Goal: Communication & Community: Ask a question

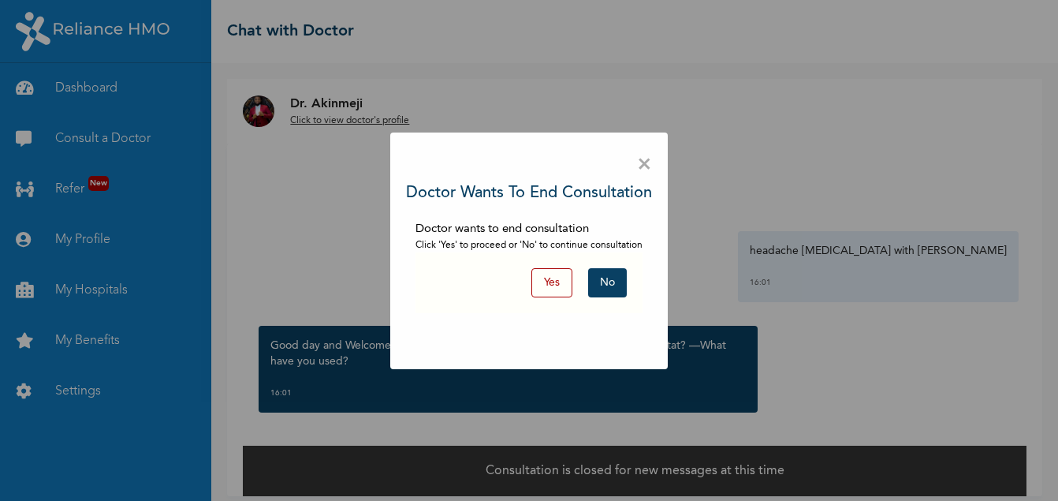
scroll to position [11, 0]
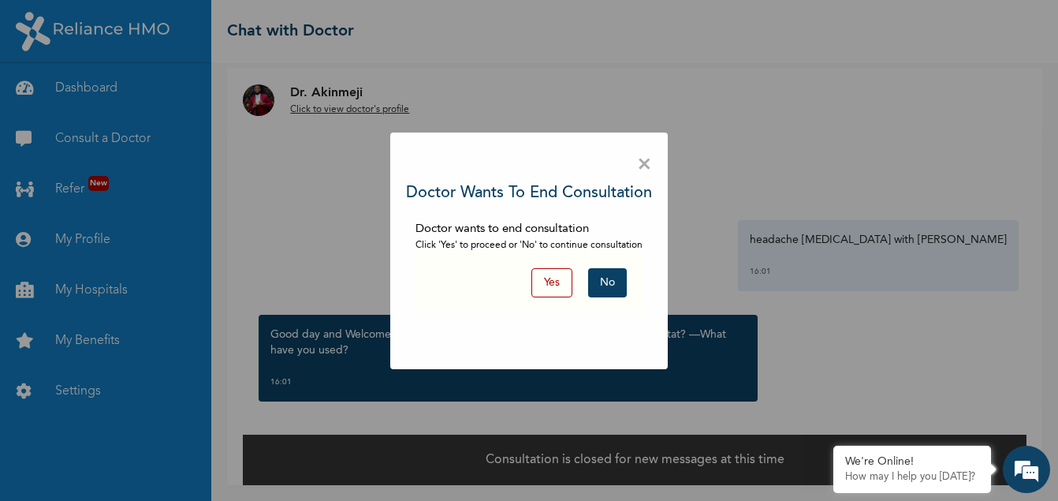
click at [605, 284] on button "No" at bounding box center [607, 282] width 39 height 29
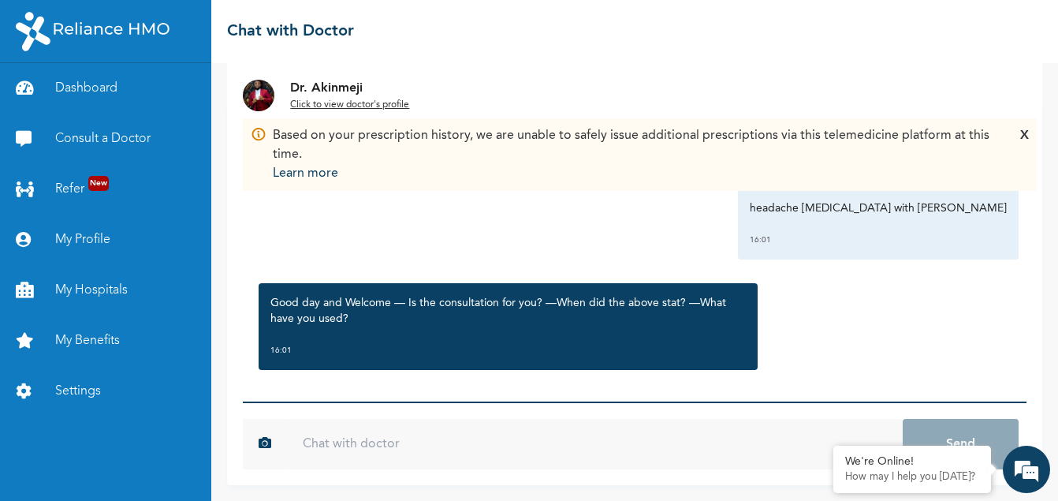
scroll to position [0, 0]
click at [305, 391] on div "Monday, September 15th 2025 headache Malaria with Catarh 16:01 Good day and Wel…" at bounding box center [634, 251] width 783 height 300
click at [1026, 137] on div "X" at bounding box center [1024, 154] width 9 height 57
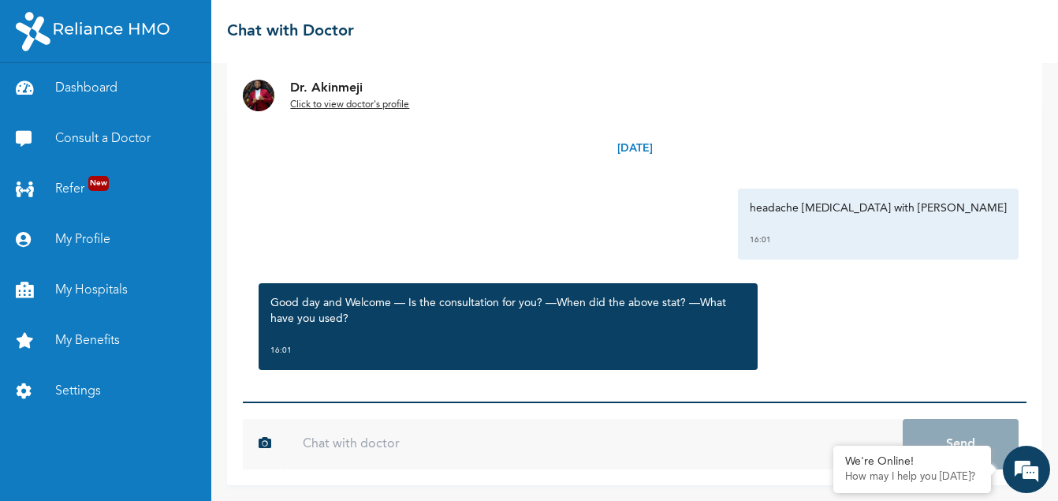
click at [296, 386] on div "Monday, September 15th 2025 headache Malaria with Catarh 16:01 Good day and Wel…" at bounding box center [634, 251] width 783 height 300
click at [309, 449] on input "text" at bounding box center [595, 444] width 616 height 50
type input "For me"
click at [903, 419] on button "Send" at bounding box center [961, 444] width 116 height 50
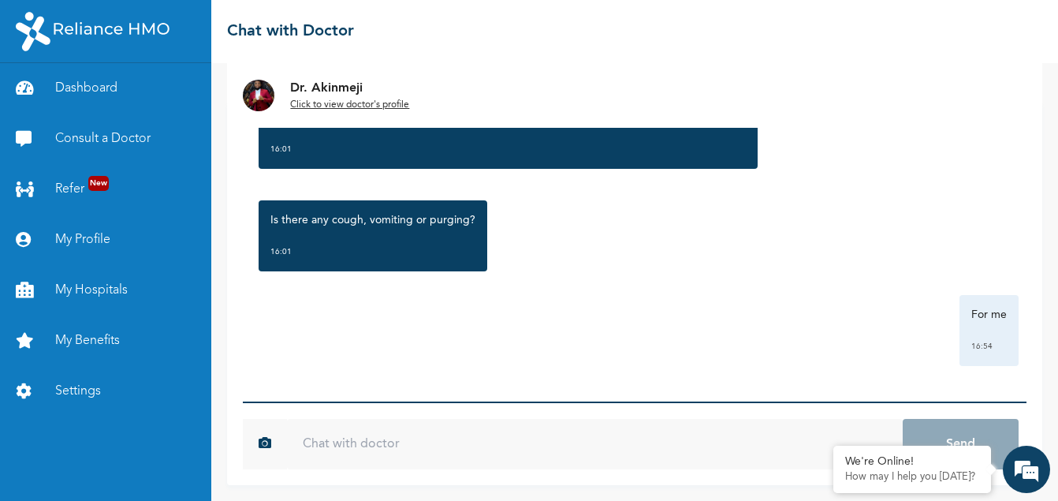
click at [307, 437] on input "text" at bounding box center [595, 444] width 616 height 50
type input "Small cough"
click at [903, 419] on button "Send" at bounding box center [961, 444] width 116 height 50
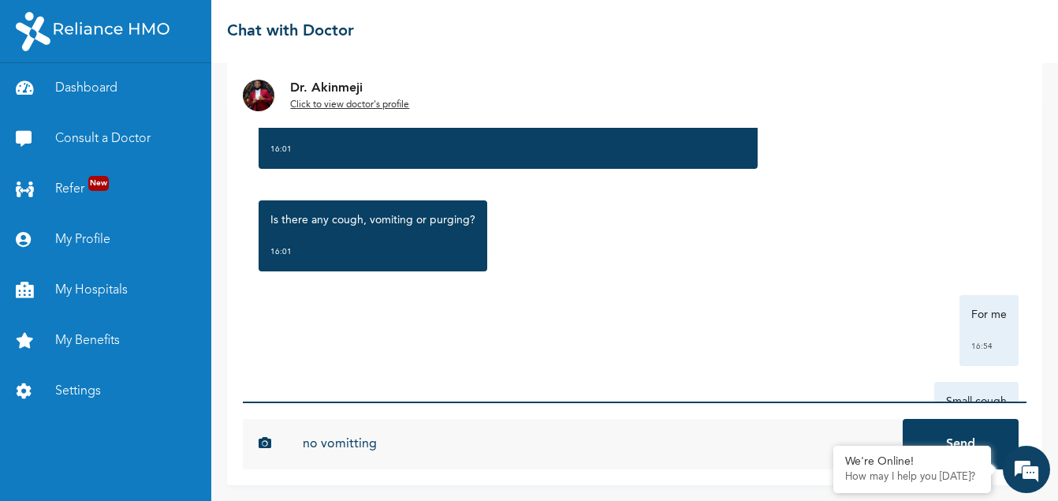
type input "no vomitting"
click at [903, 419] on button "Send" at bounding box center [961, 444] width 116 height 50
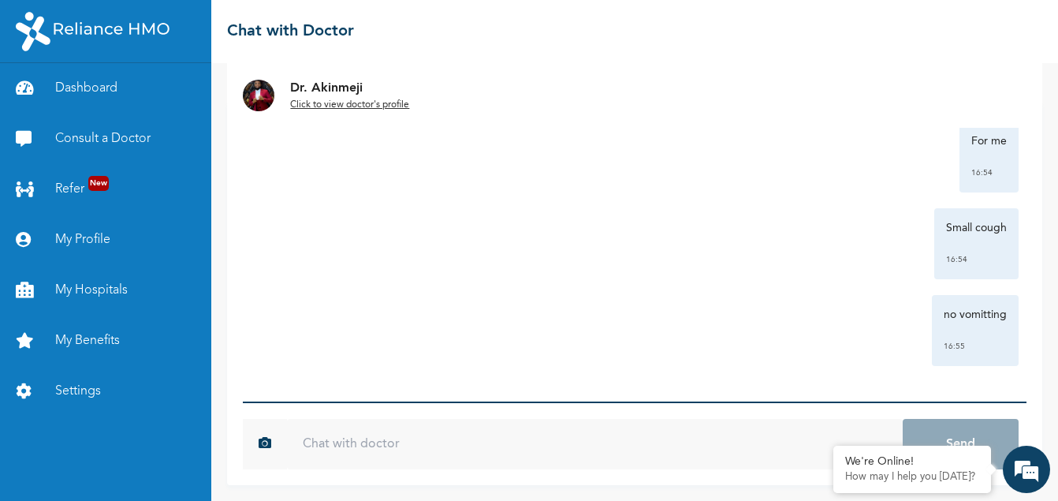
click at [320, 438] on input "text" at bounding box center [595, 444] width 616 height 50
type input "m"
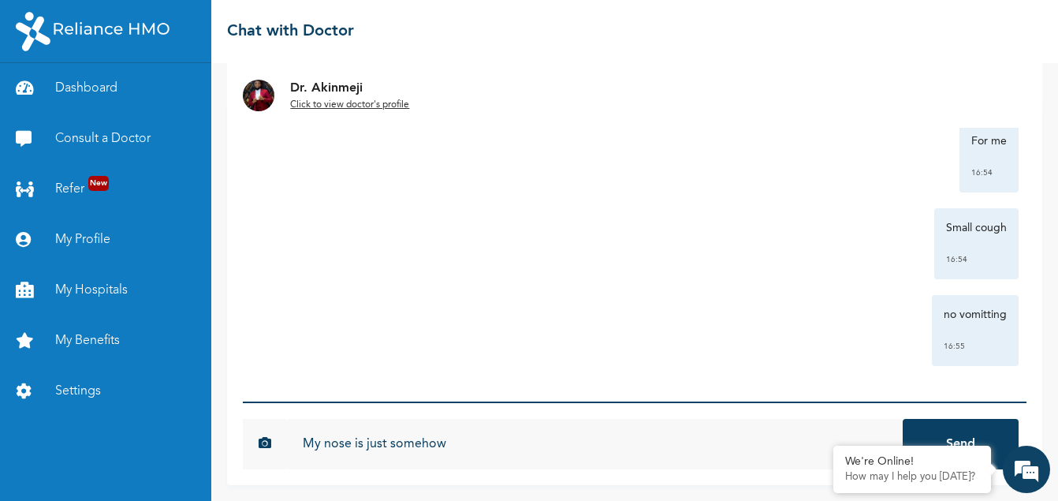
type input "My nose is just somehow"
click at [903, 419] on button "Send" at bounding box center [961, 444] width 116 height 50
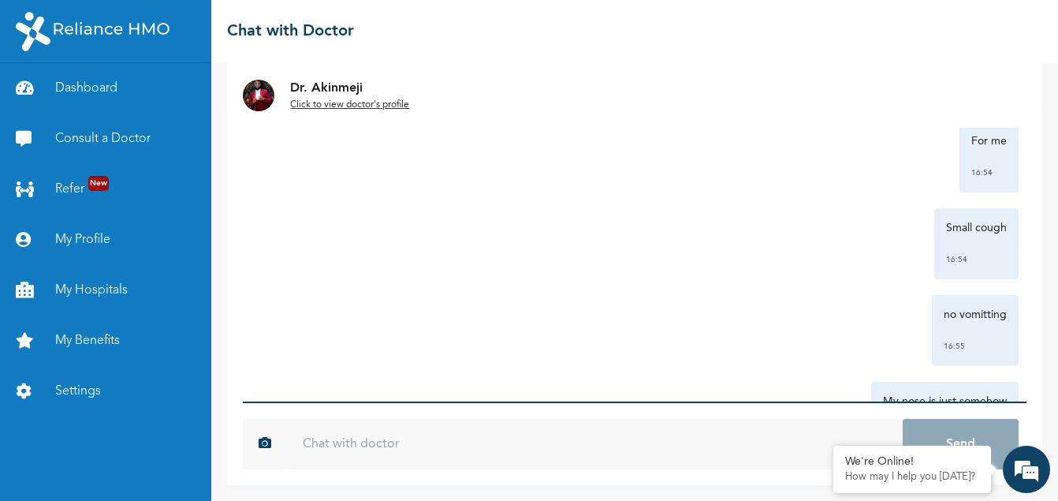
click at [255, 100] on img at bounding box center [259, 96] width 32 height 32
click at [329, 102] on u "Click to view doctor's profile" at bounding box center [349, 104] width 119 height 9
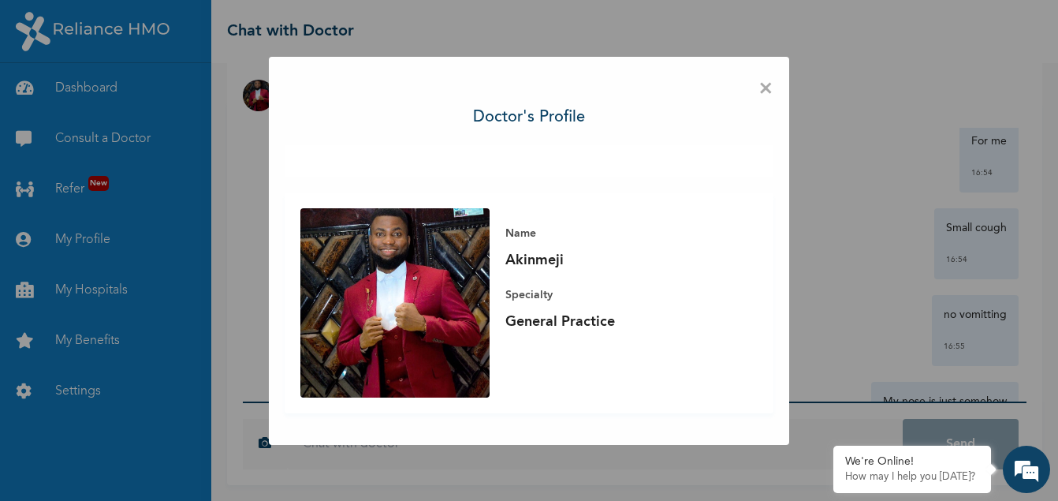
click at [767, 91] on span "×" at bounding box center [765, 89] width 15 height 33
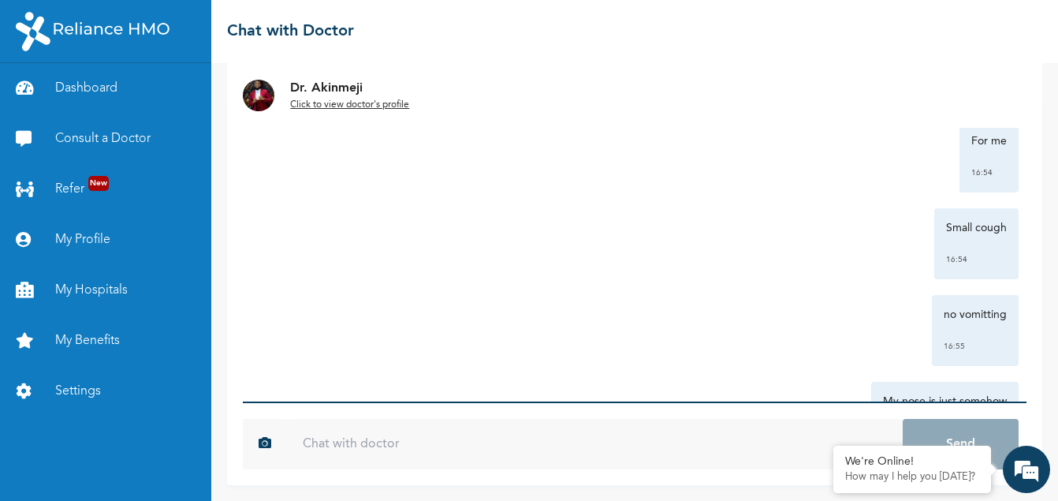
scroll to position [41, 0]
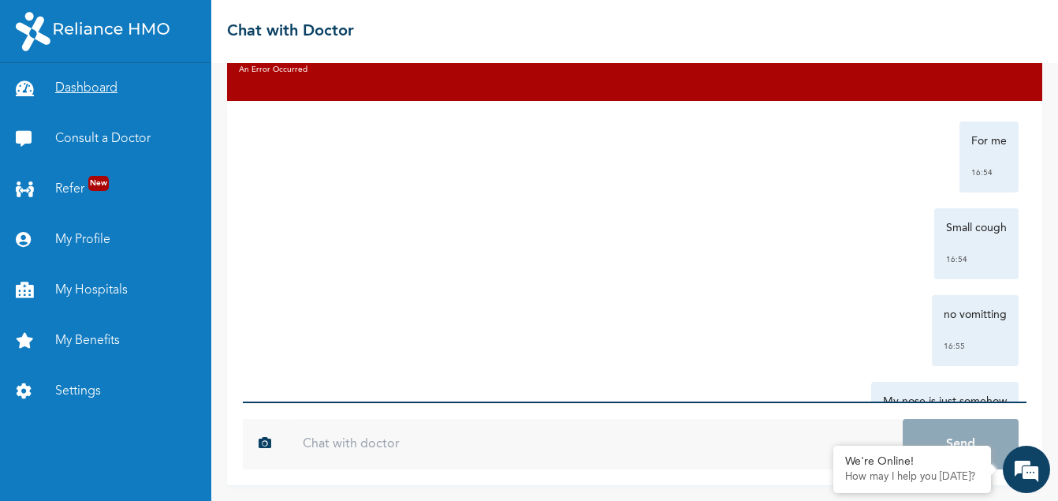
click at [82, 89] on link "Dashboard" at bounding box center [105, 88] width 211 height 50
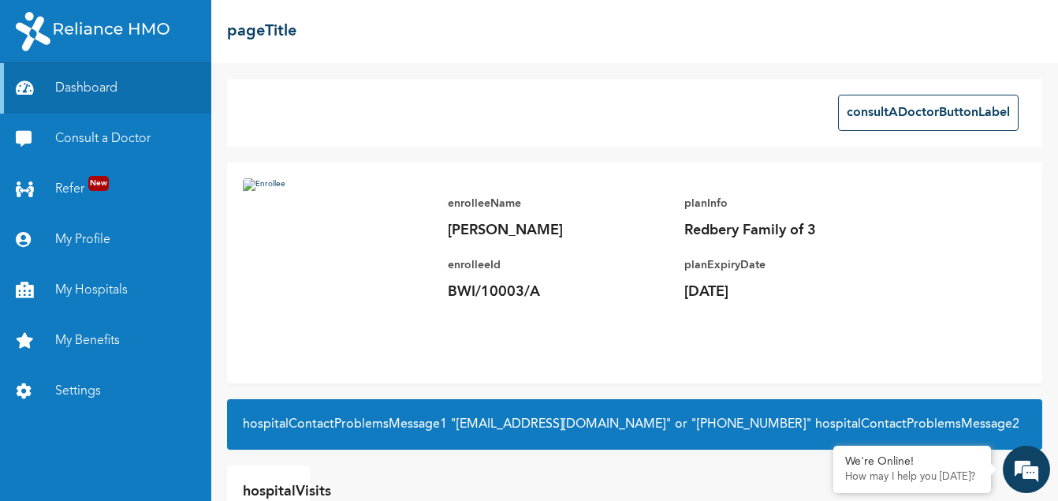
scroll to position [91, 0]
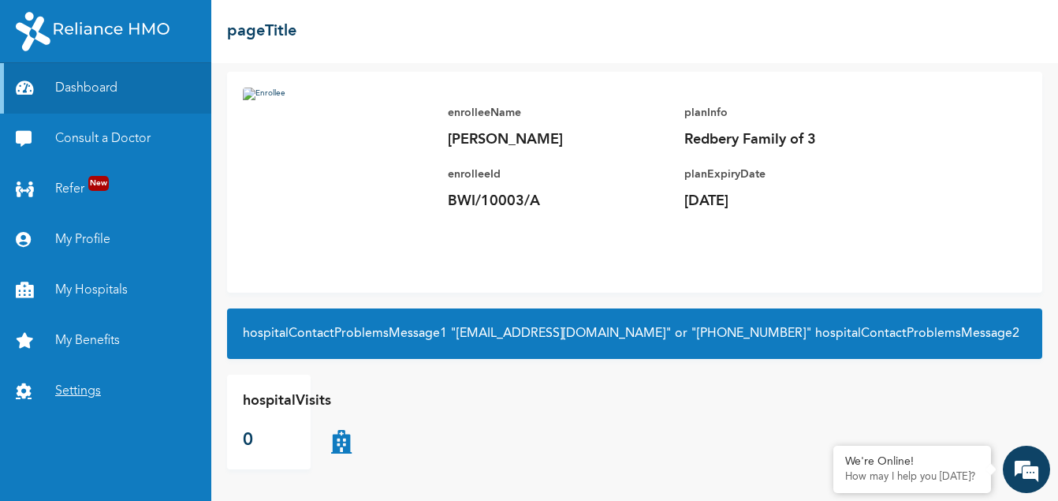
click at [83, 392] on link "Settings" at bounding box center [105, 391] width 211 height 50
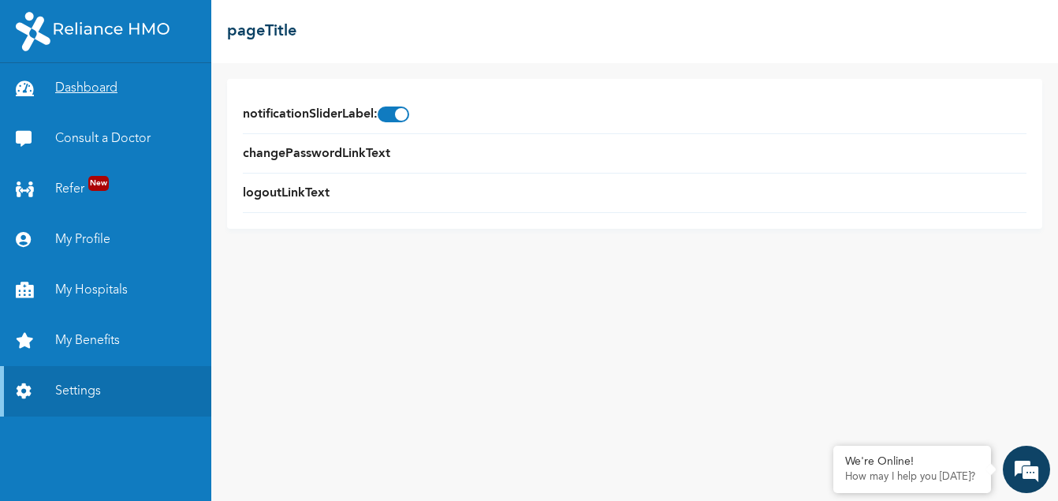
click at [95, 95] on link "Dashboard" at bounding box center [105, 88] width 211 height 50
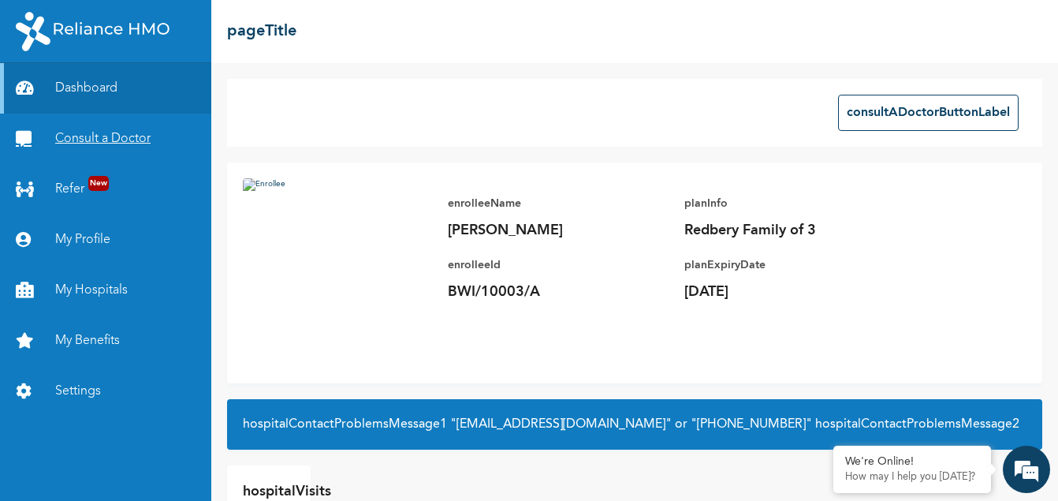
click at [132, 135] on link "Consult a Doctor" at bounding box center [105, 139] width 211 height 50
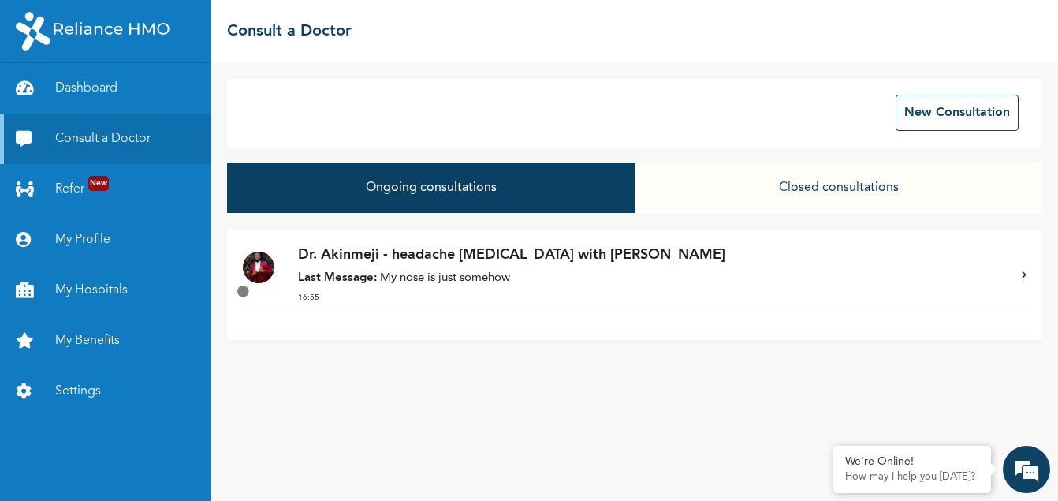
click at [620, 221] on div "Ongoing consultations Closed consultations" at bounding box center [634, 195] width 815 height 66
click at [454, 251] on p "Dr. Akinmeji - headache Malaria with Catarh" at bounding box center [652, 254] width 708 height 21
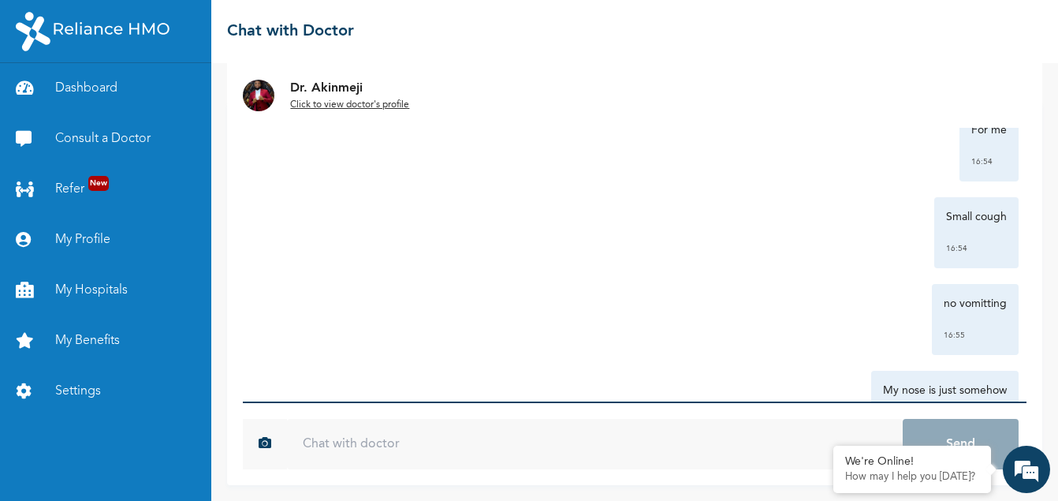
scroll to position [461, 0]
